Goal: Find specific page/section: Find specific page/section

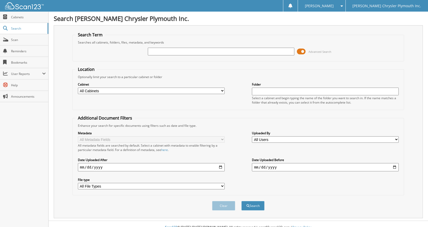
click at [166, 51] on input "text" at bounding box center [221, 52] width 147 height 8
type input "25N0255"
click at [241, 201] on button "Search" at bounding box center [252, 206] width 23 height 10
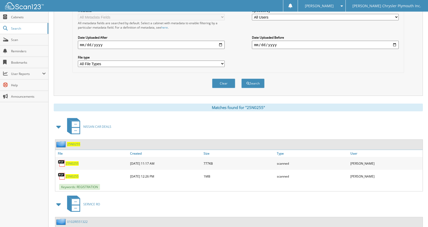
scroll to position [154, 0]
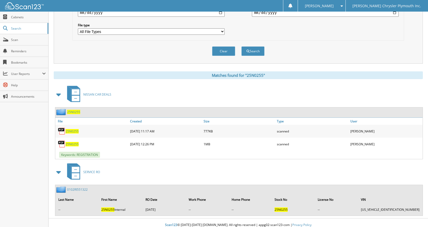
click at [68, 143] on span "25N0255" at bounding box center [72, 144] width 13 height 4
click at [141, 103] on div "NISSAN CAR DEALS" at bounding box center [238, 94] width 369 height 20
click at [74, 131] on span "25N0255" at bounding box center [72, 131] width 13 height 4
click at [146, 70] on div "Search Term Searches all cabinets, folders, files, metadata, and keywords 25N02…" at bounding box center [238, 43] width 369 height 345
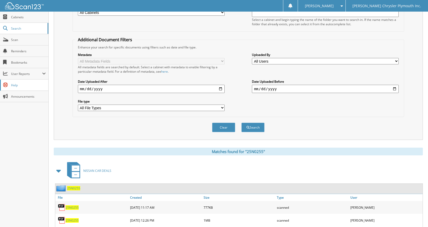
scroll to position [0, 0]
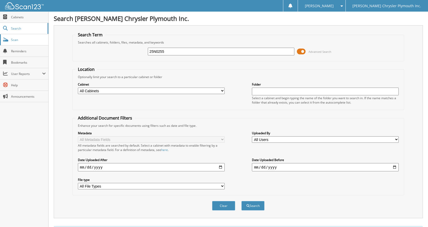
click at [17, 44] on link "Scan" at bounding box center [24, 39] width 48 height 11
